Goal: Obtain resource: Download file/media

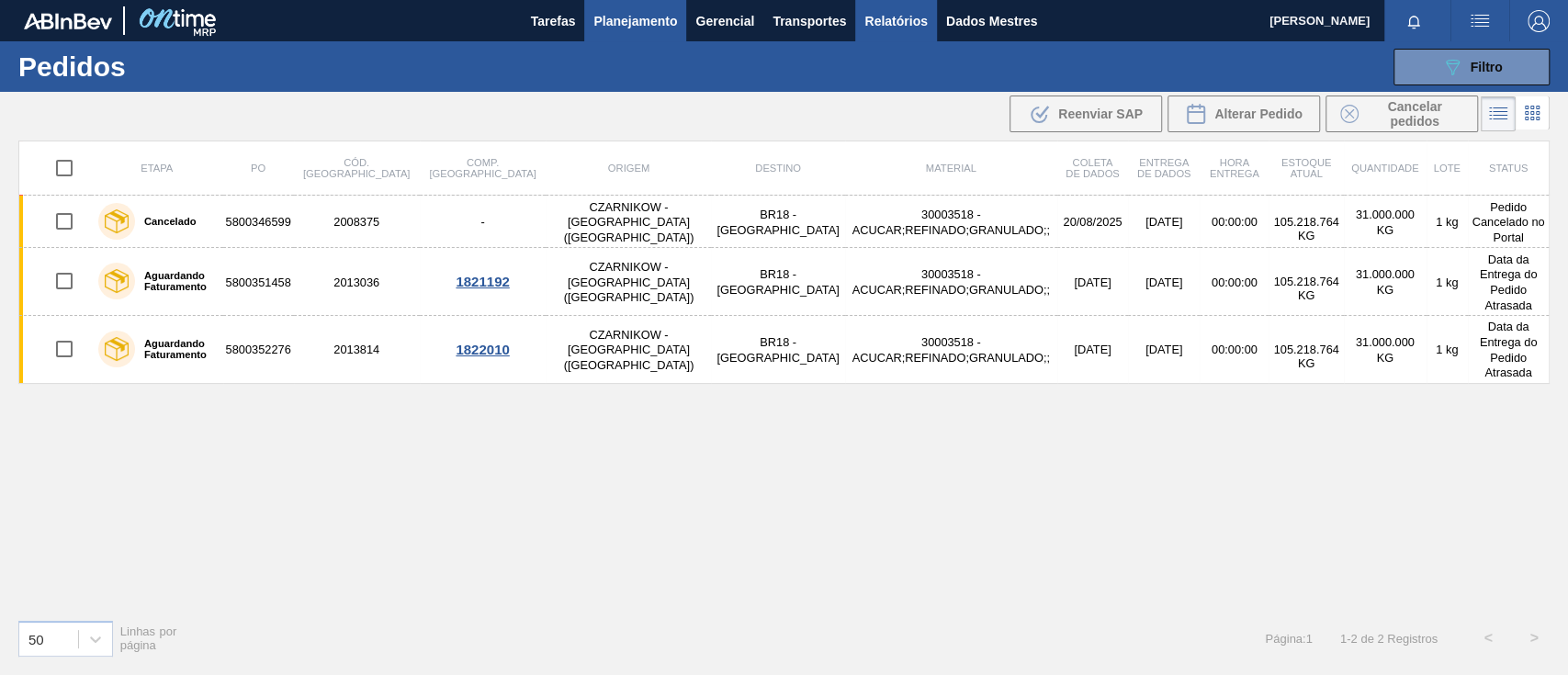
click at [918, 22] on font "Relatórios" at bounding box center [895, 22] width 62 height 15
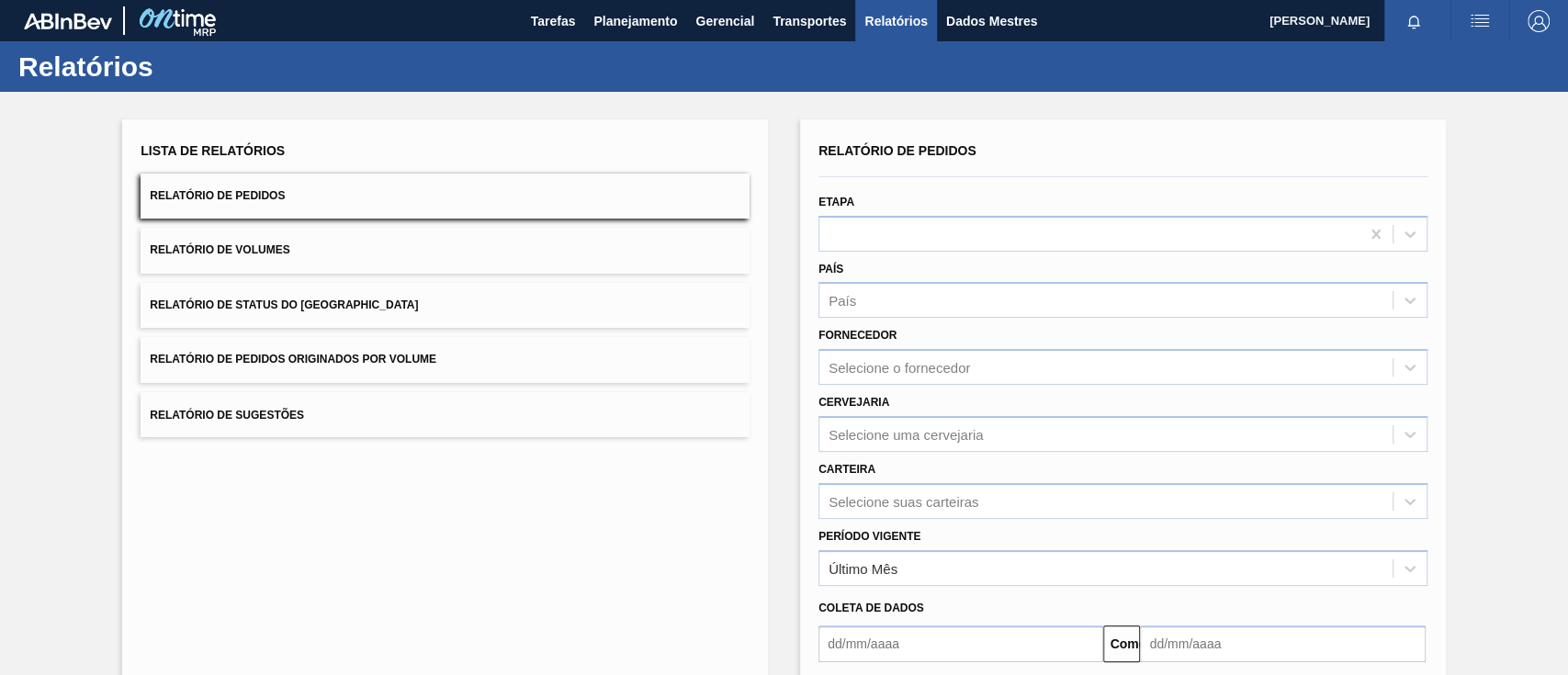
click at [452, 359] on button "Relatório de Pedidos Originados por Volume" at bounding box center [444, 360] width 608 height 45
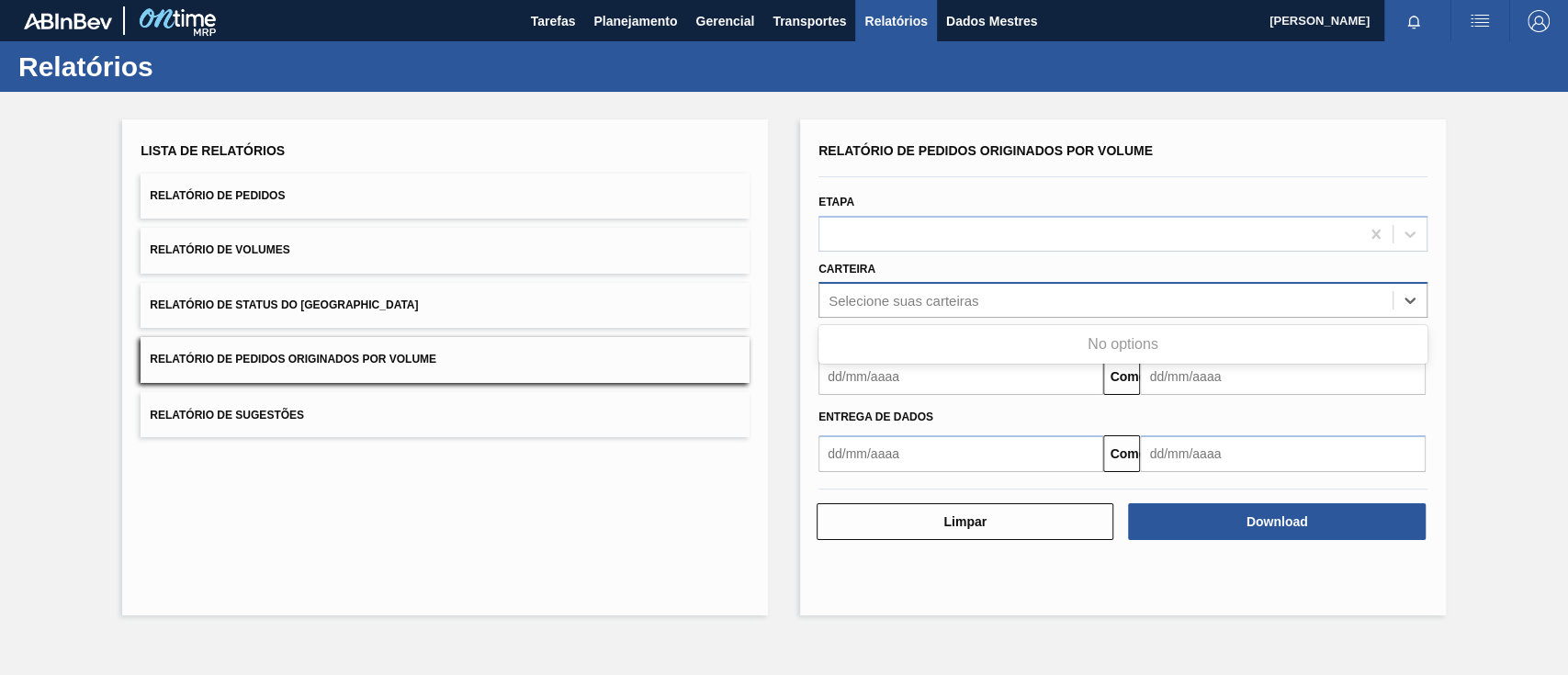
click at [947, 303] on font "Selecione suas carteiras" at bounding box center [903, 301] width 150 height 15
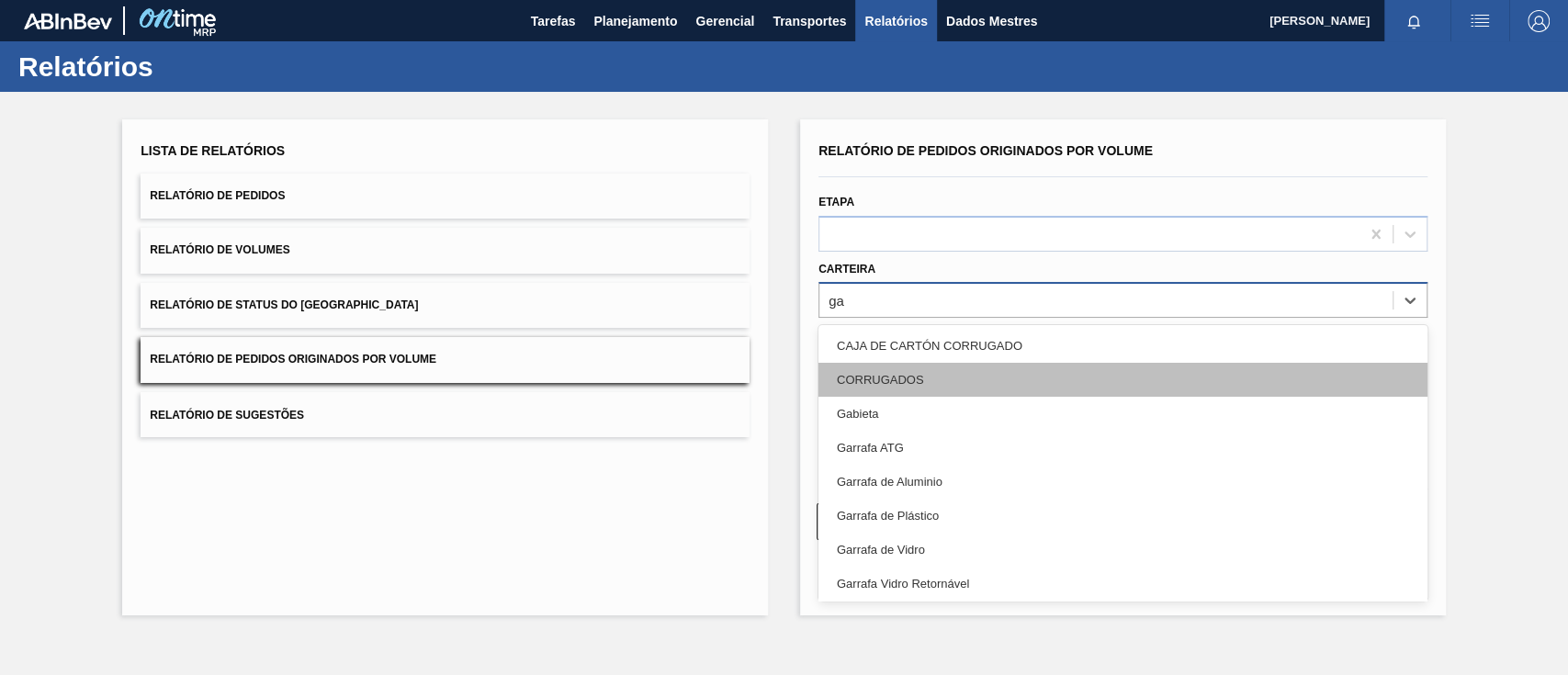
type input "g"
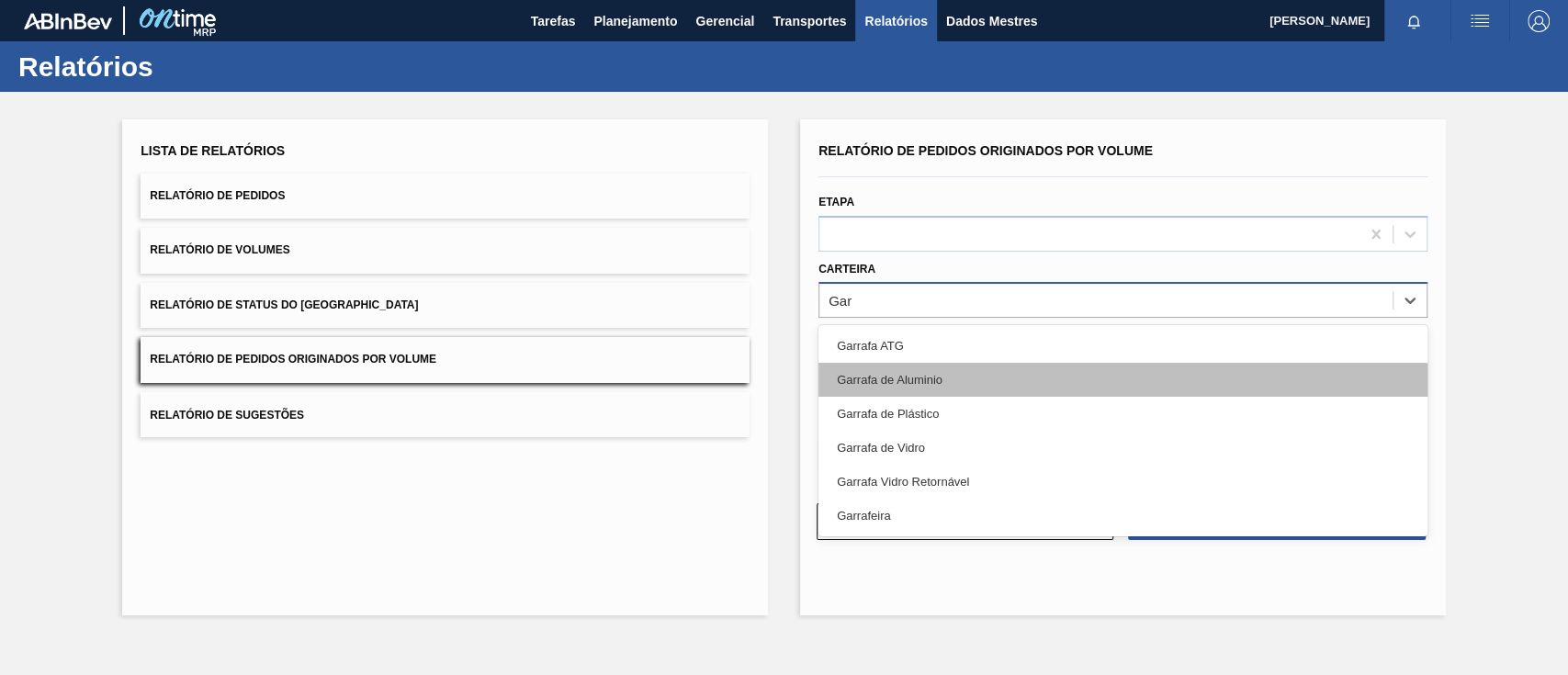
type input "Gara"
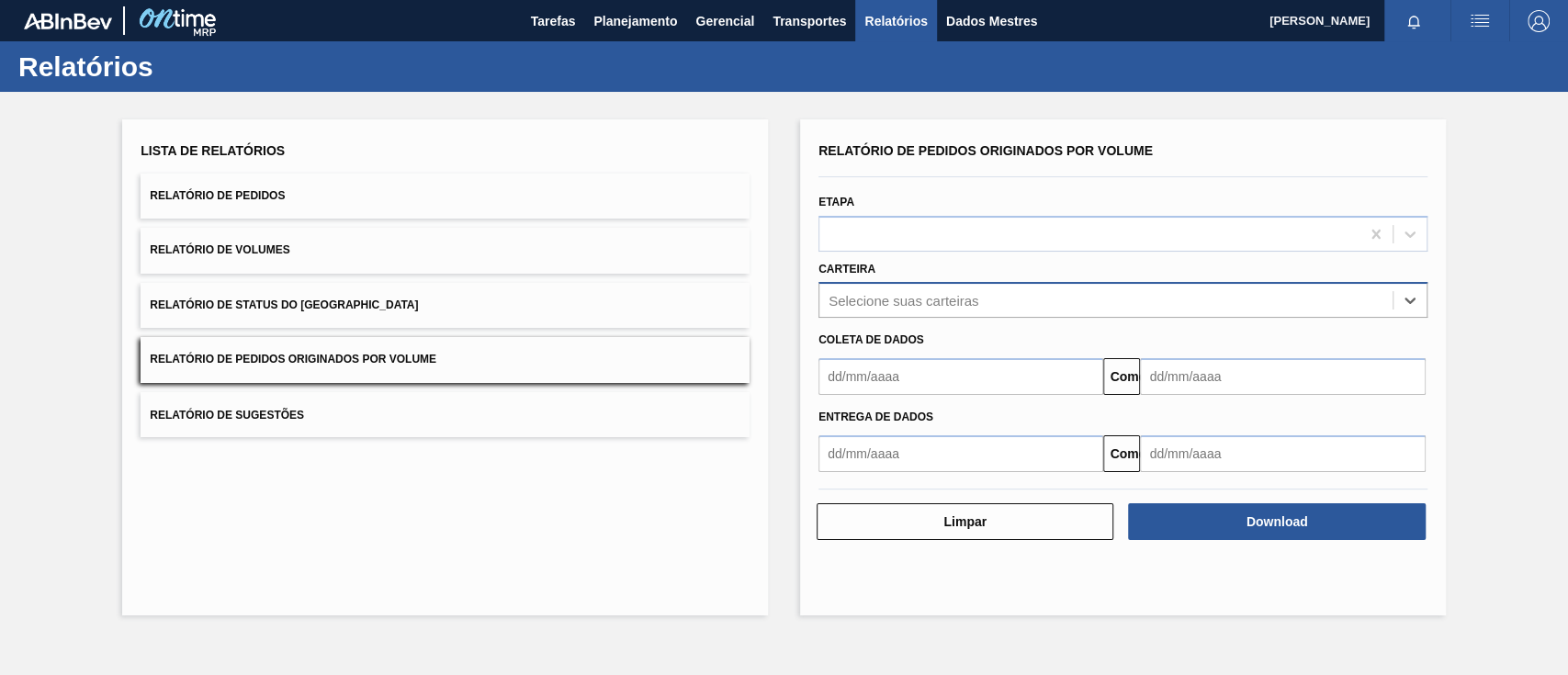
click at [911, 305] on div "Selecione suas carteiras" at bounding box center [1106, 301] width 573 height 27
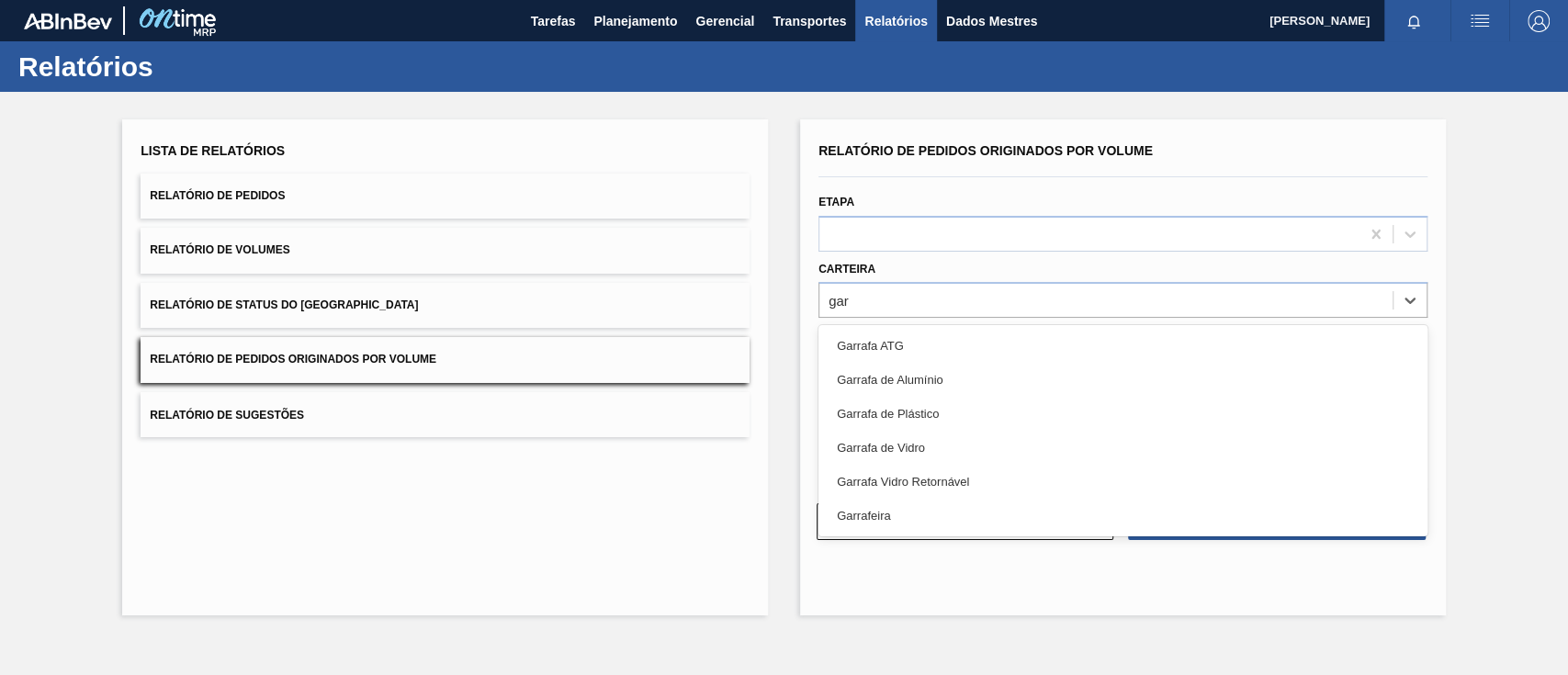
type input "garr"
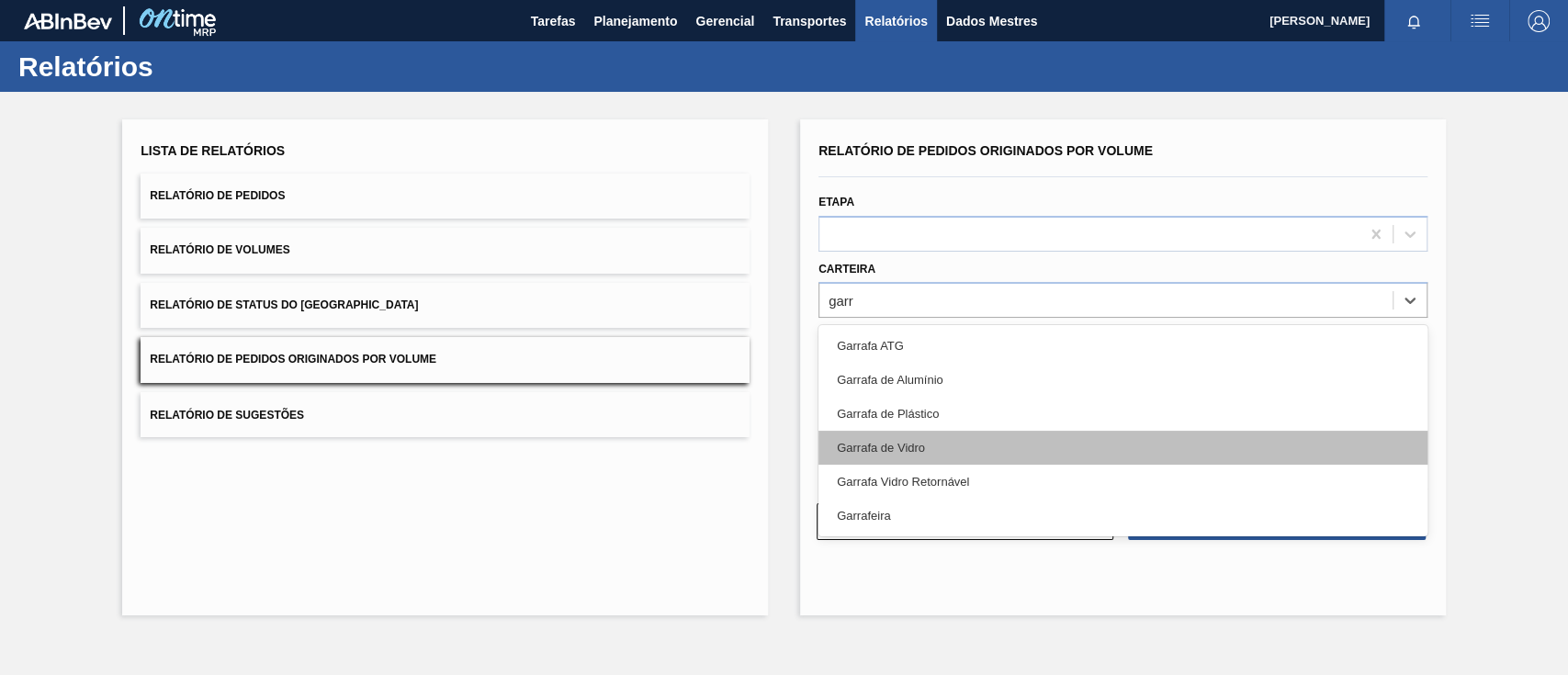
click at [939, 448] on div "Garrafa de Vidro" at bounding box center [1122, 448] width 608 height 34
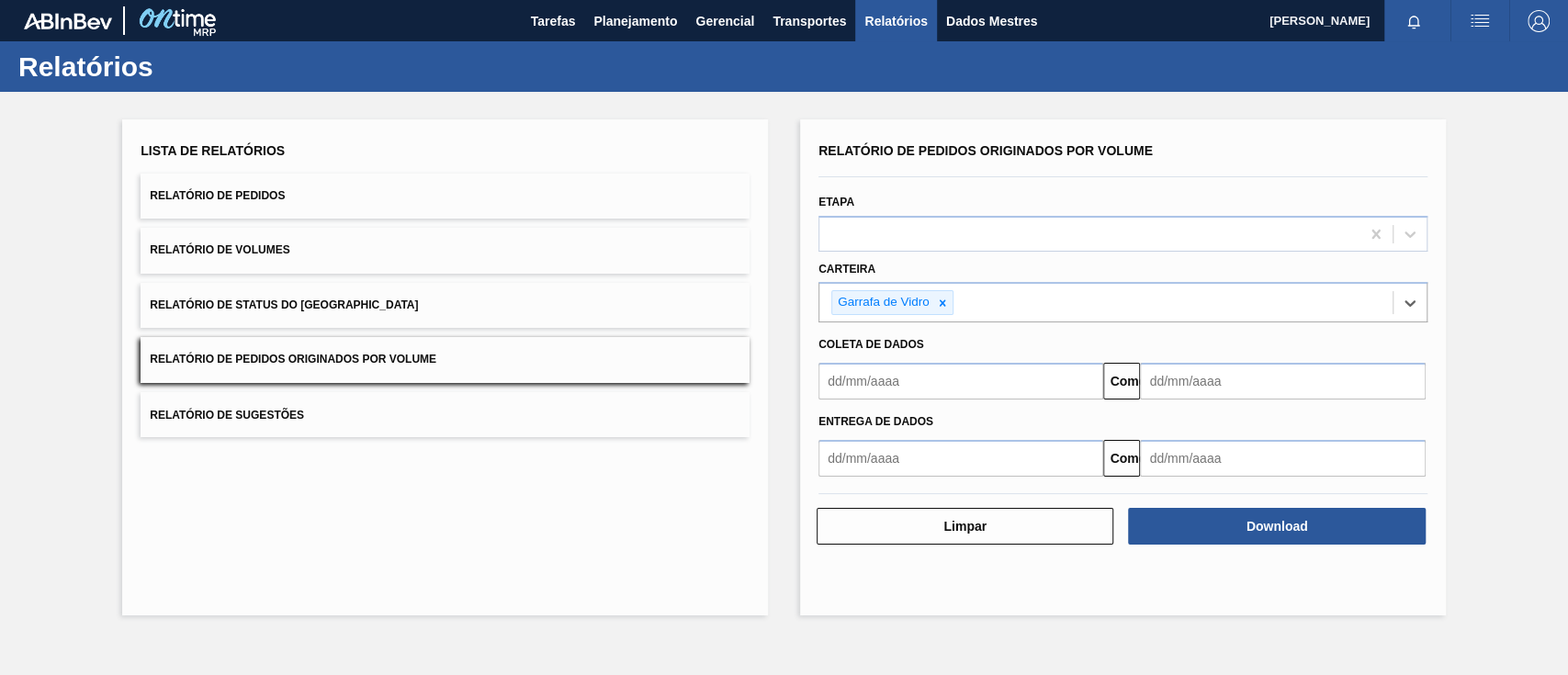
click at [999, 388] on input "text" at bounding box center [960, 381] width 285 height 37
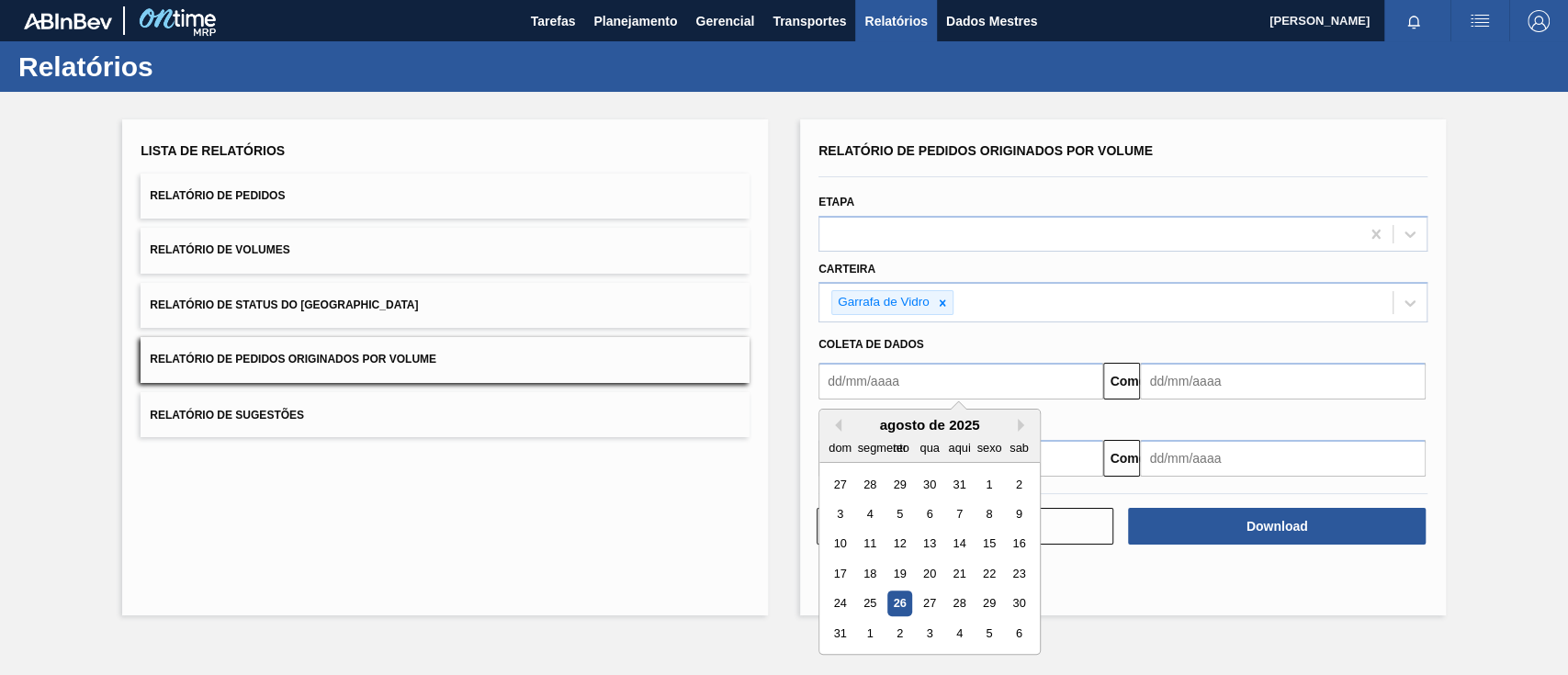
type input "[DATE]"
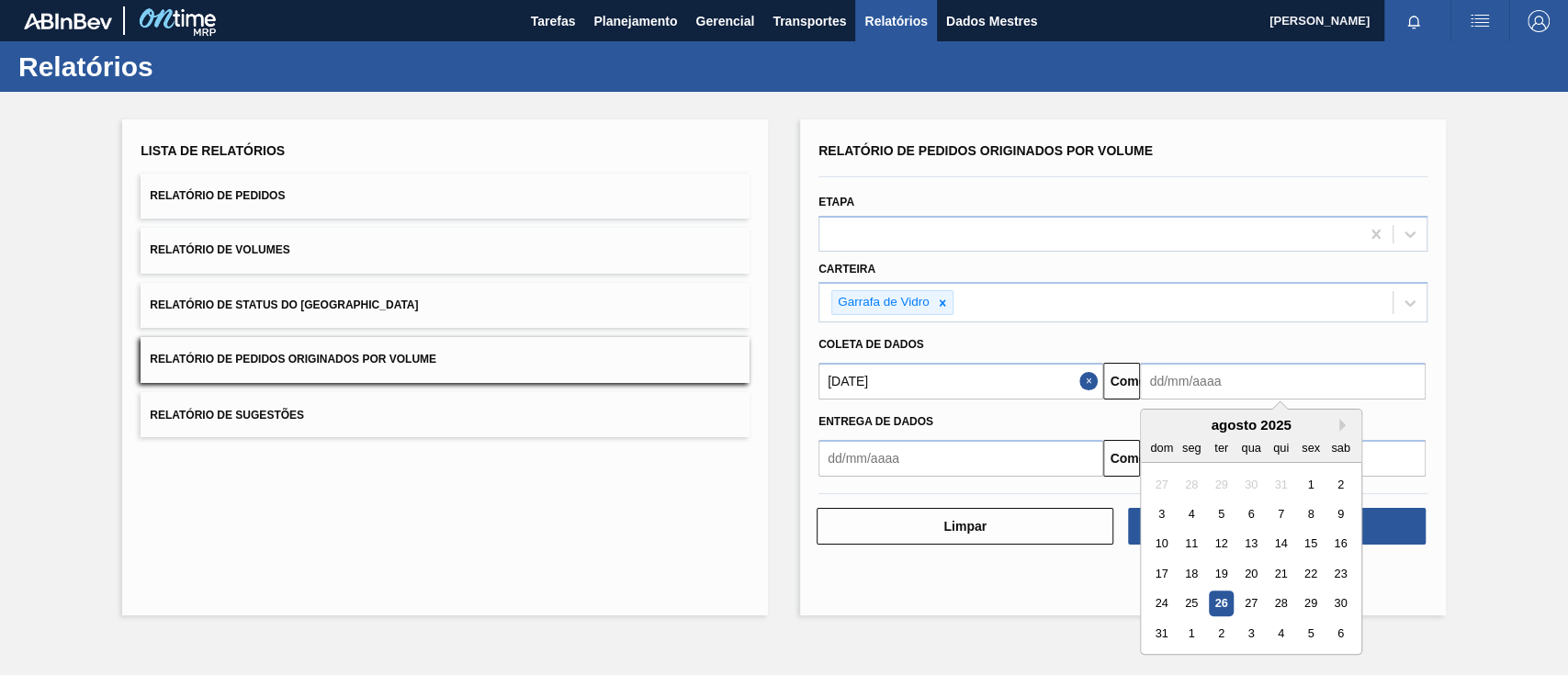
click at [1197, 382] on input "text" at bounding box center [1281, 381] width 285 height 37
click at [1189, 634] on font "1" at bounding box center [1191, 633] width 7 height 14
type input "[DATE]"
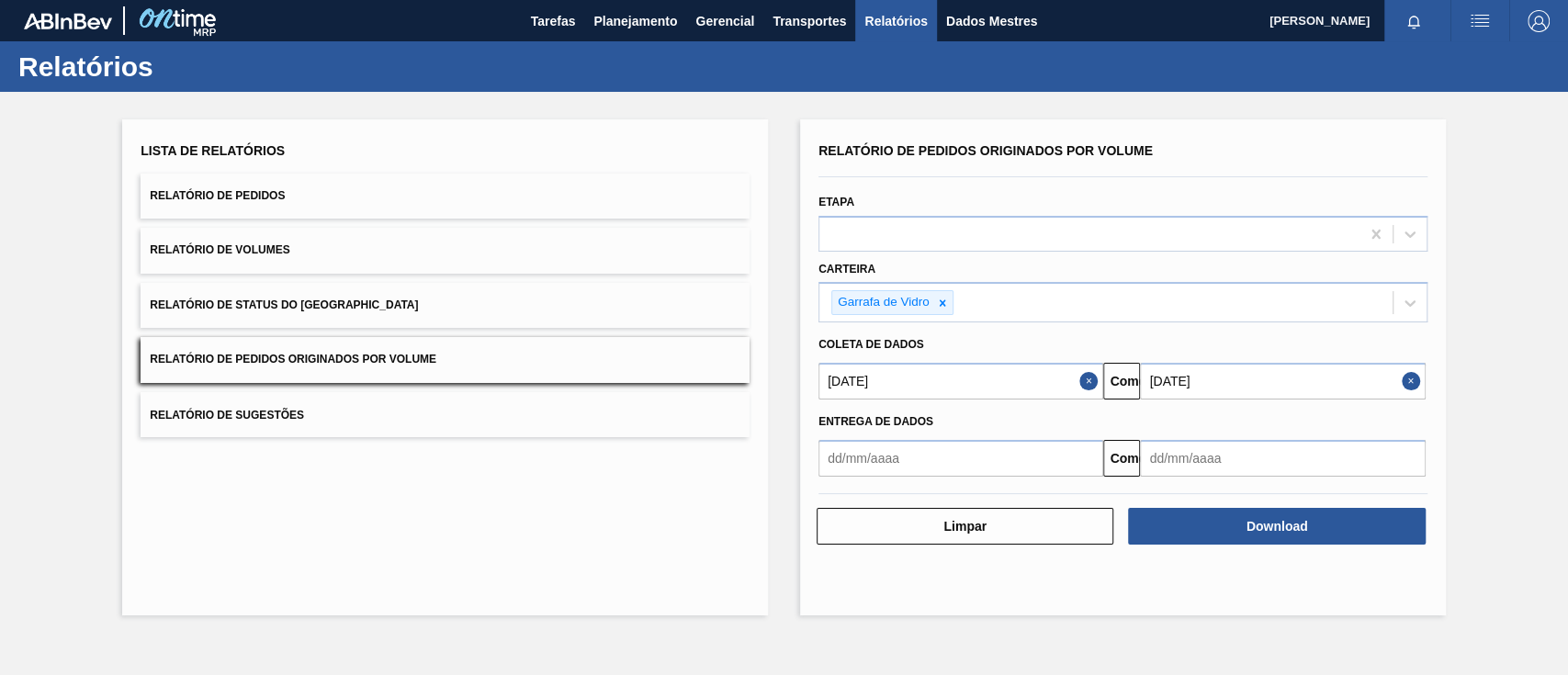
drag, startPoint x: 1417, startPoint y: 368, endPoint x: 1416, endPoint y: 382, distance: 14.0
click at [1417, 376] on button "Close" at bounding box center [1413, 381] width 24 height 37
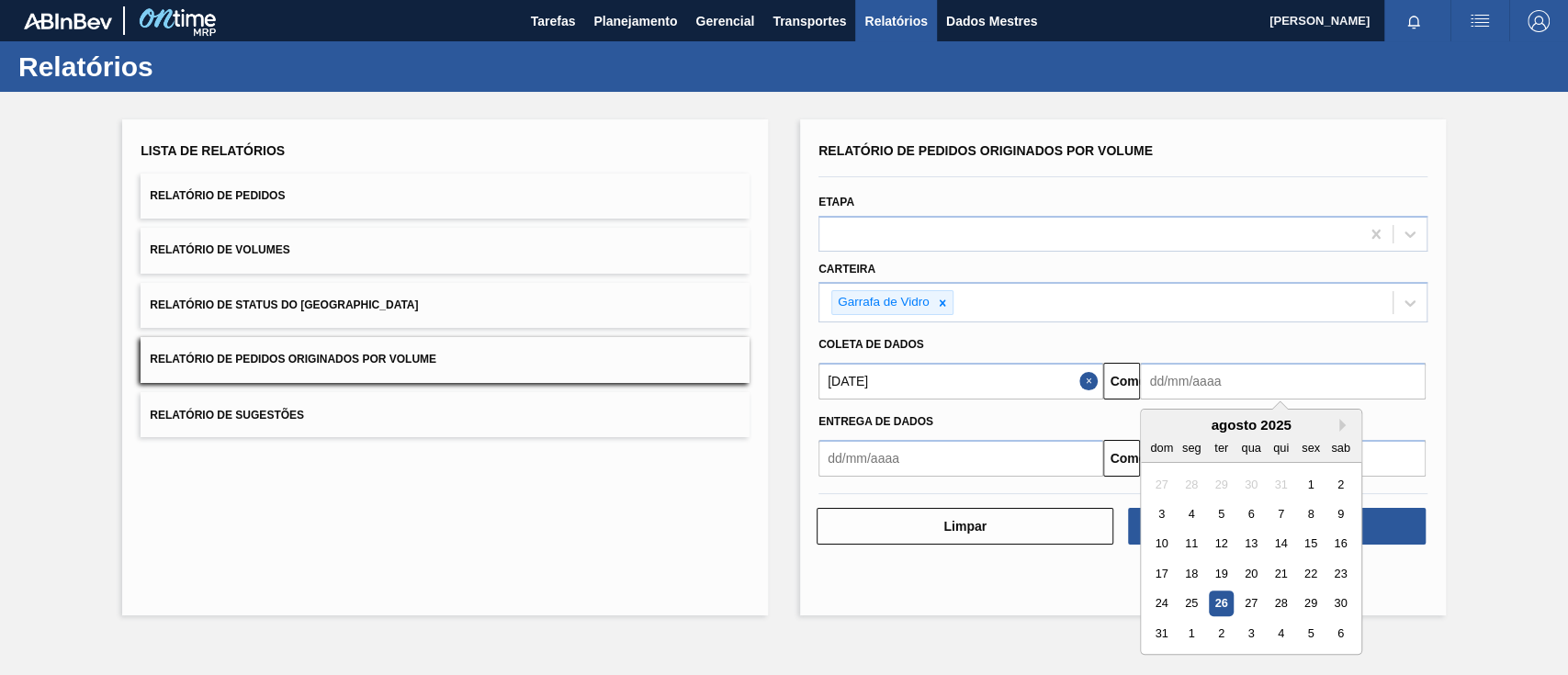
click at [1279, 393] on input "text" at bounding box center [1281, 381] width 285 height 37
click at [1337, 597] on font "30" at bounding box center [1341, 604] width 13 height 14
type input "[DATE]"
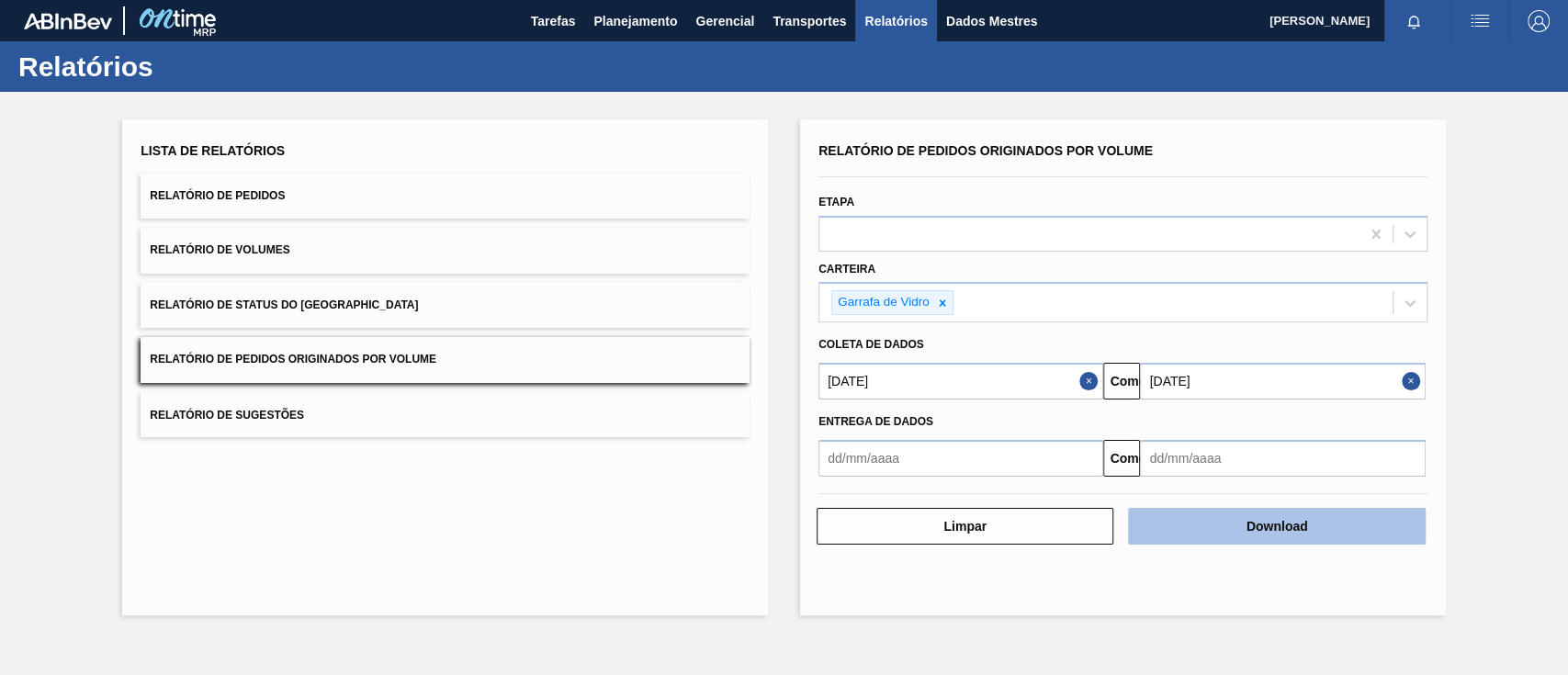
click at [1295, 530] on font "Download" at bounding box center [1277, 526] width 62 height 15
